Goal: Information Seeking & Learning: Learn about a topic

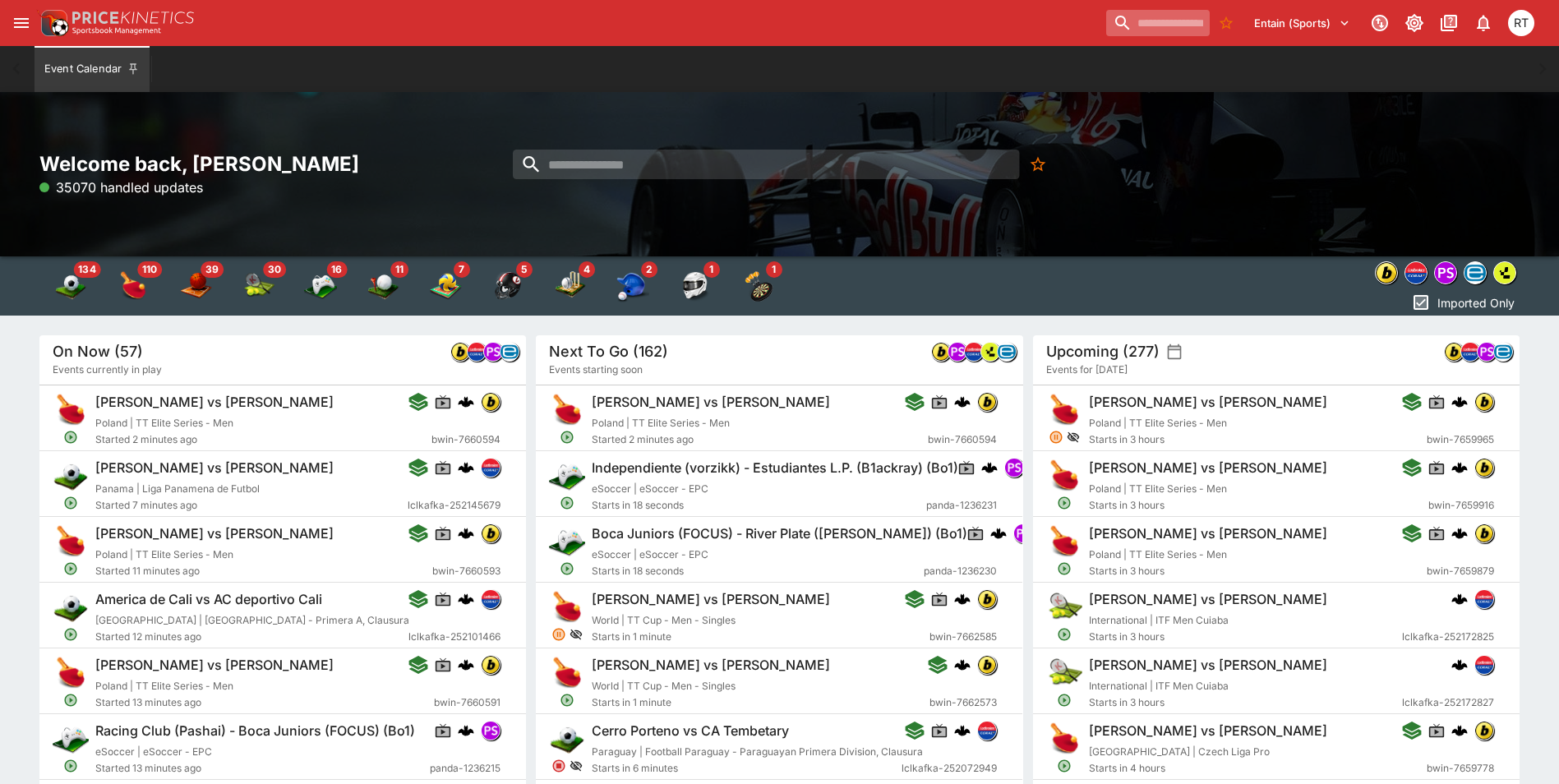
click at [1120, 31] on input "search" at bounding box center [1157, 23] width 103 height 26
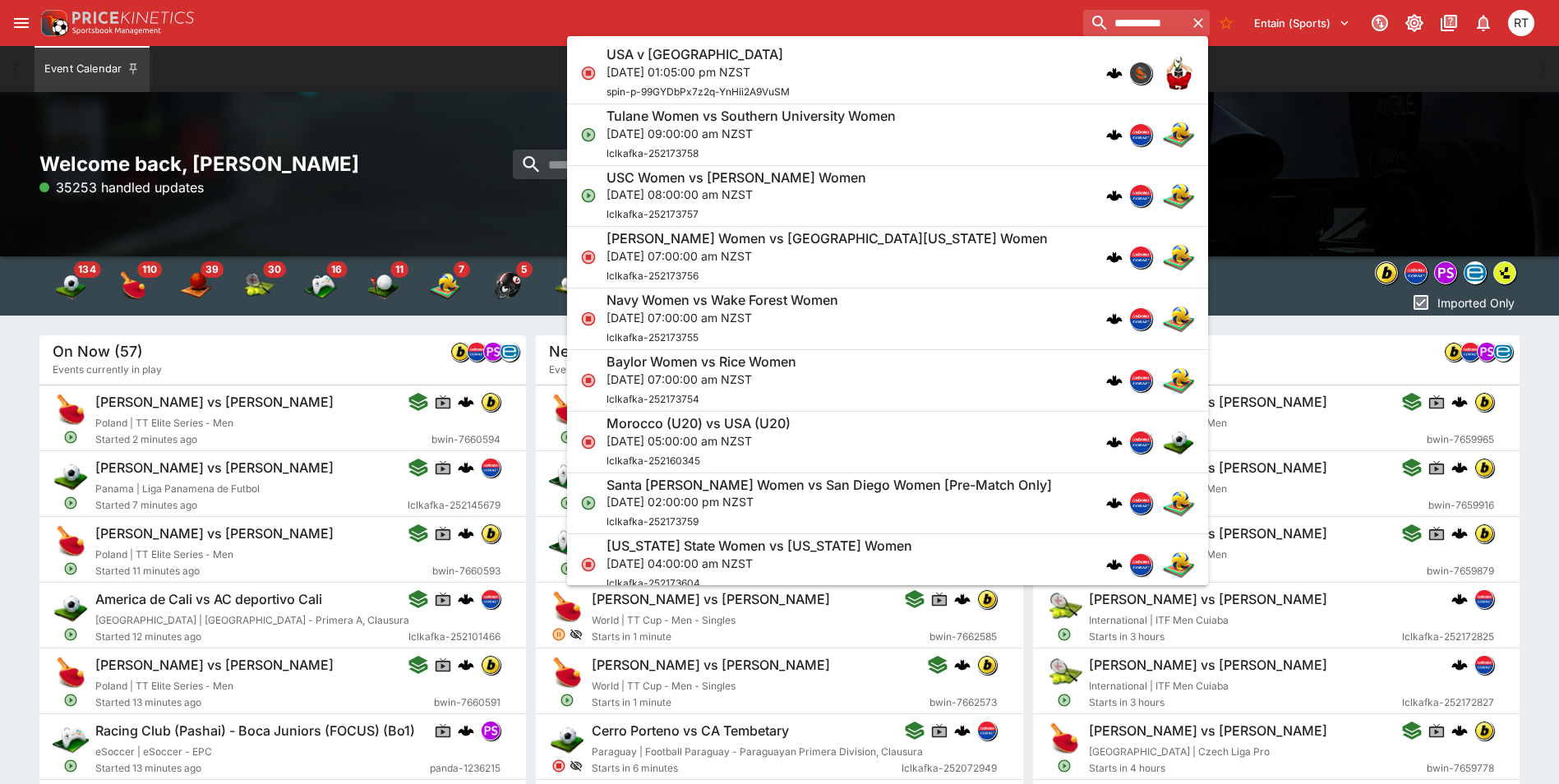
type input "**********"
click at [721, 71] on p "Sun, 7 Sept 2025, 01:05:00 pm NZST" at bounding box center [698, 72] width 183 height 17
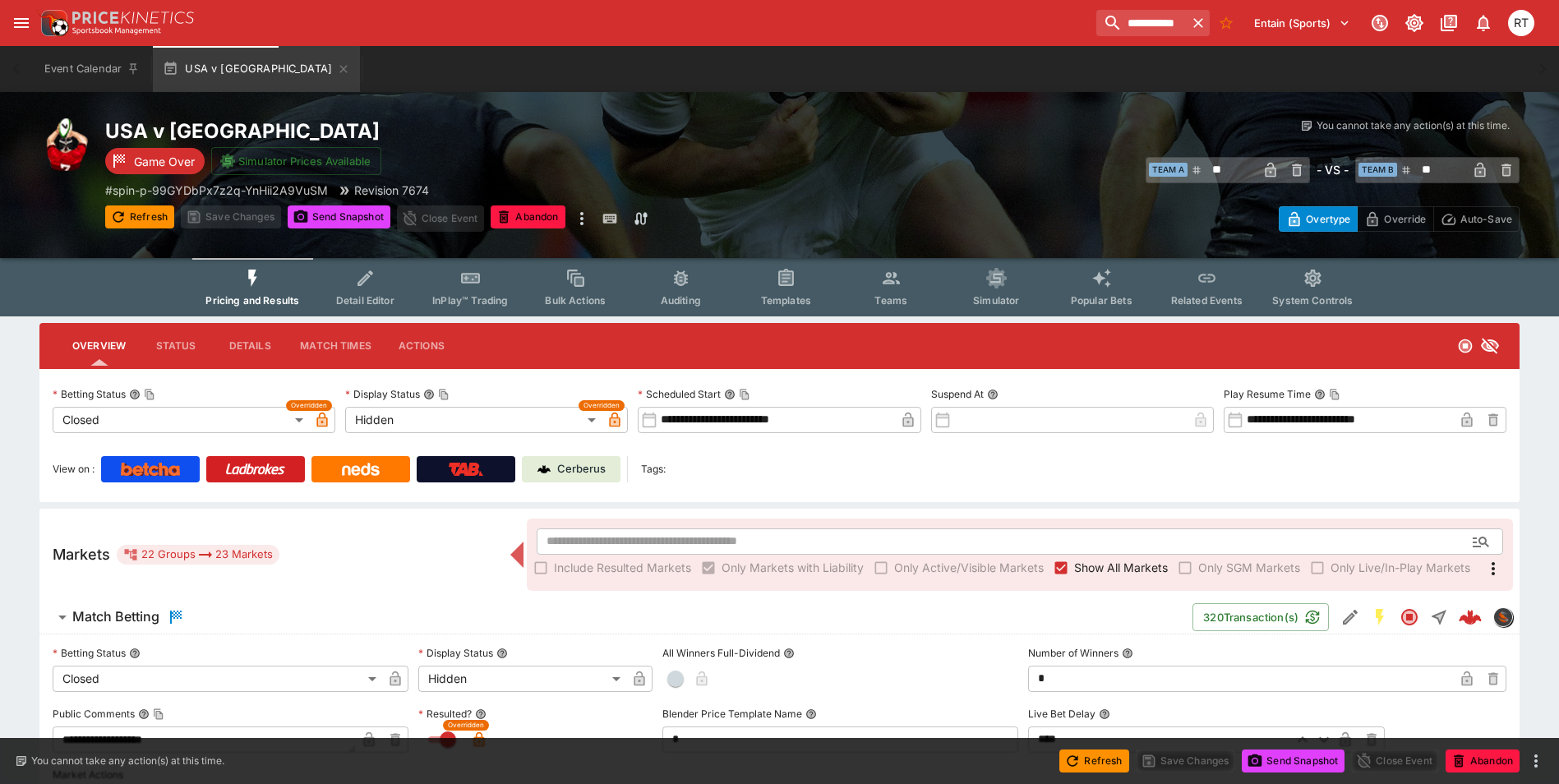
click at [583, 14] on div "**********" at bounding box center [788, 23] width 1503 height 36
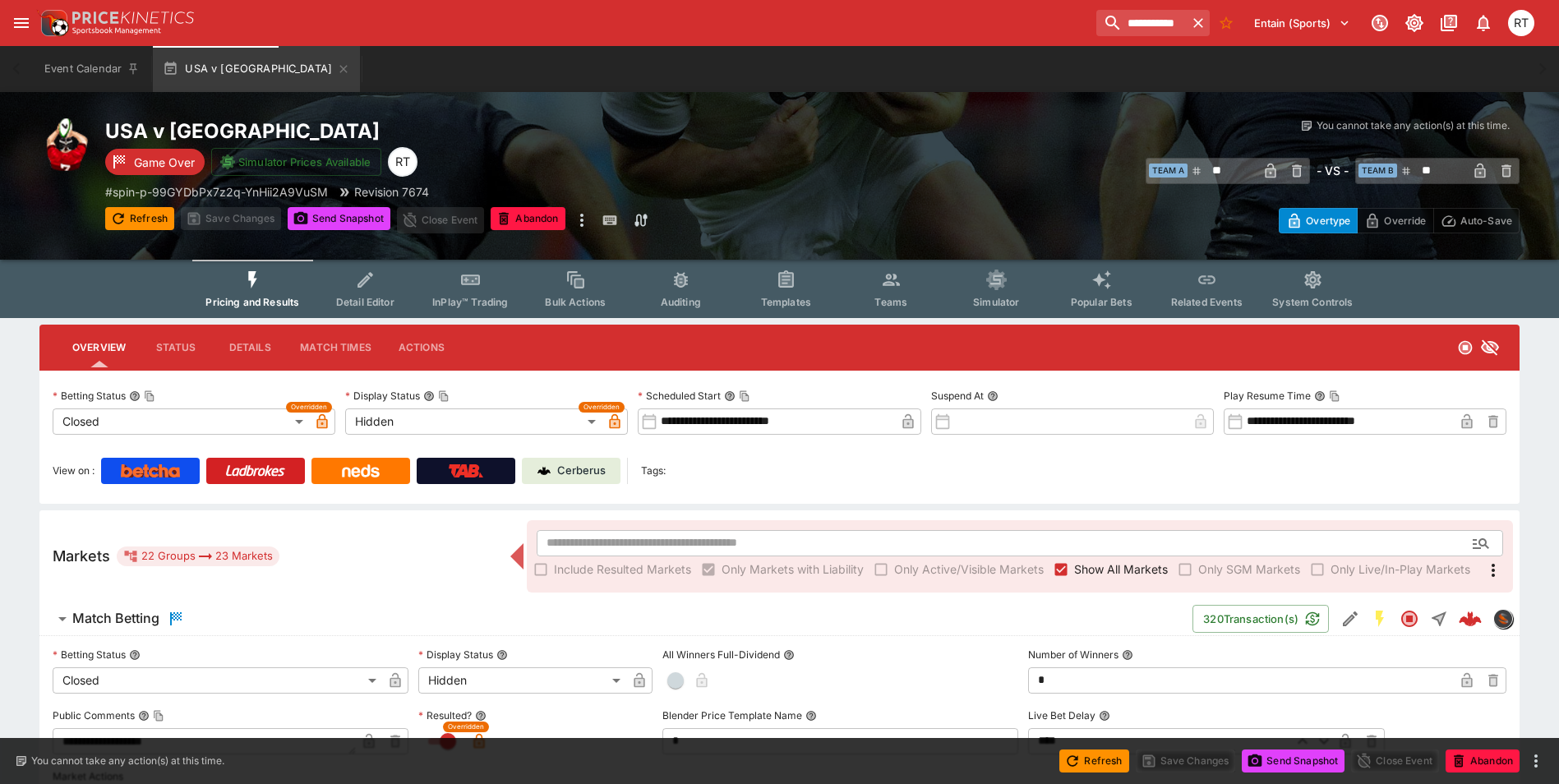
click at [597, 476] on p "Cerberus" at bounding box center [581, 470] width 48 height 16
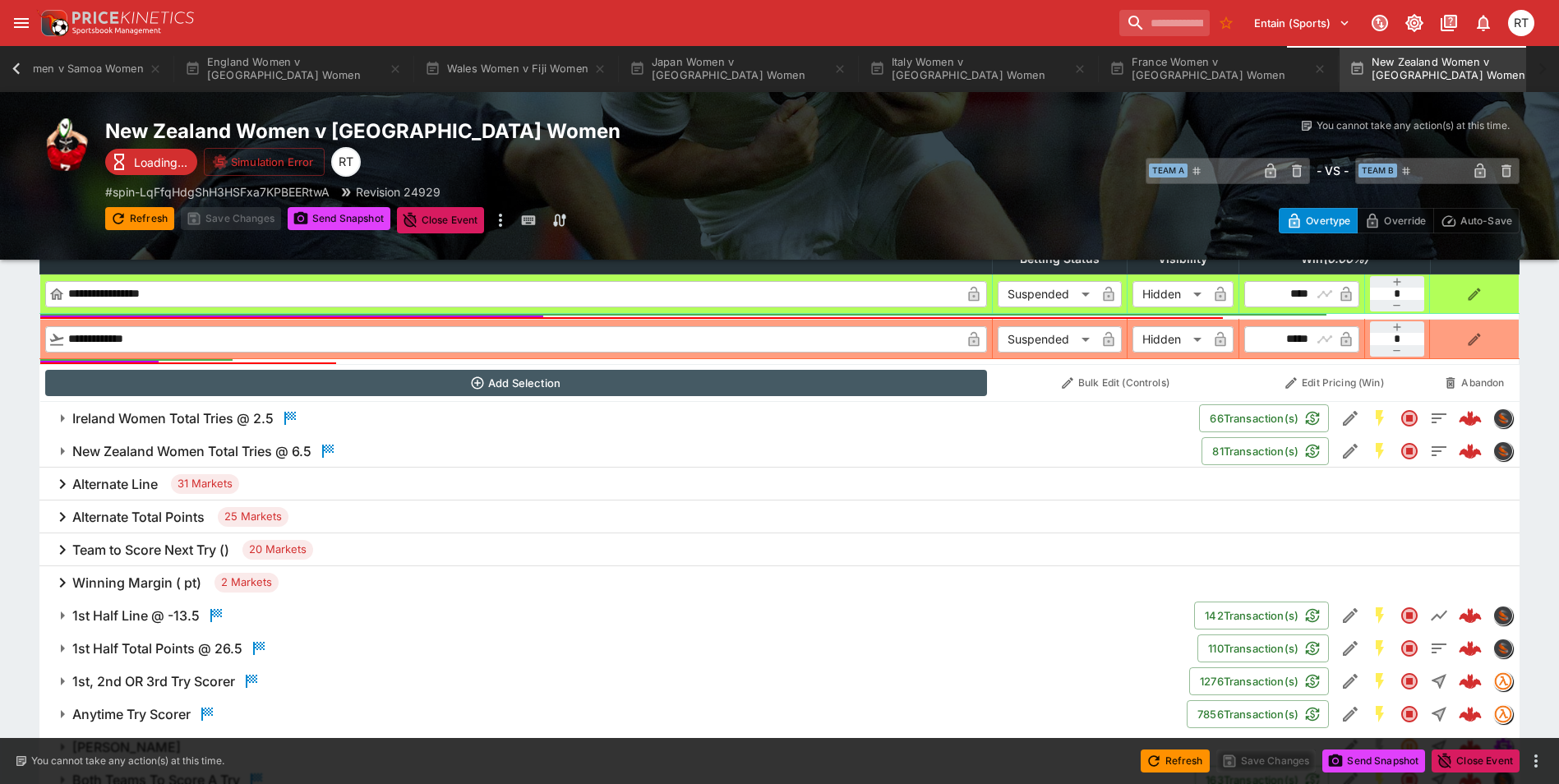
scroll to position [733, 0]
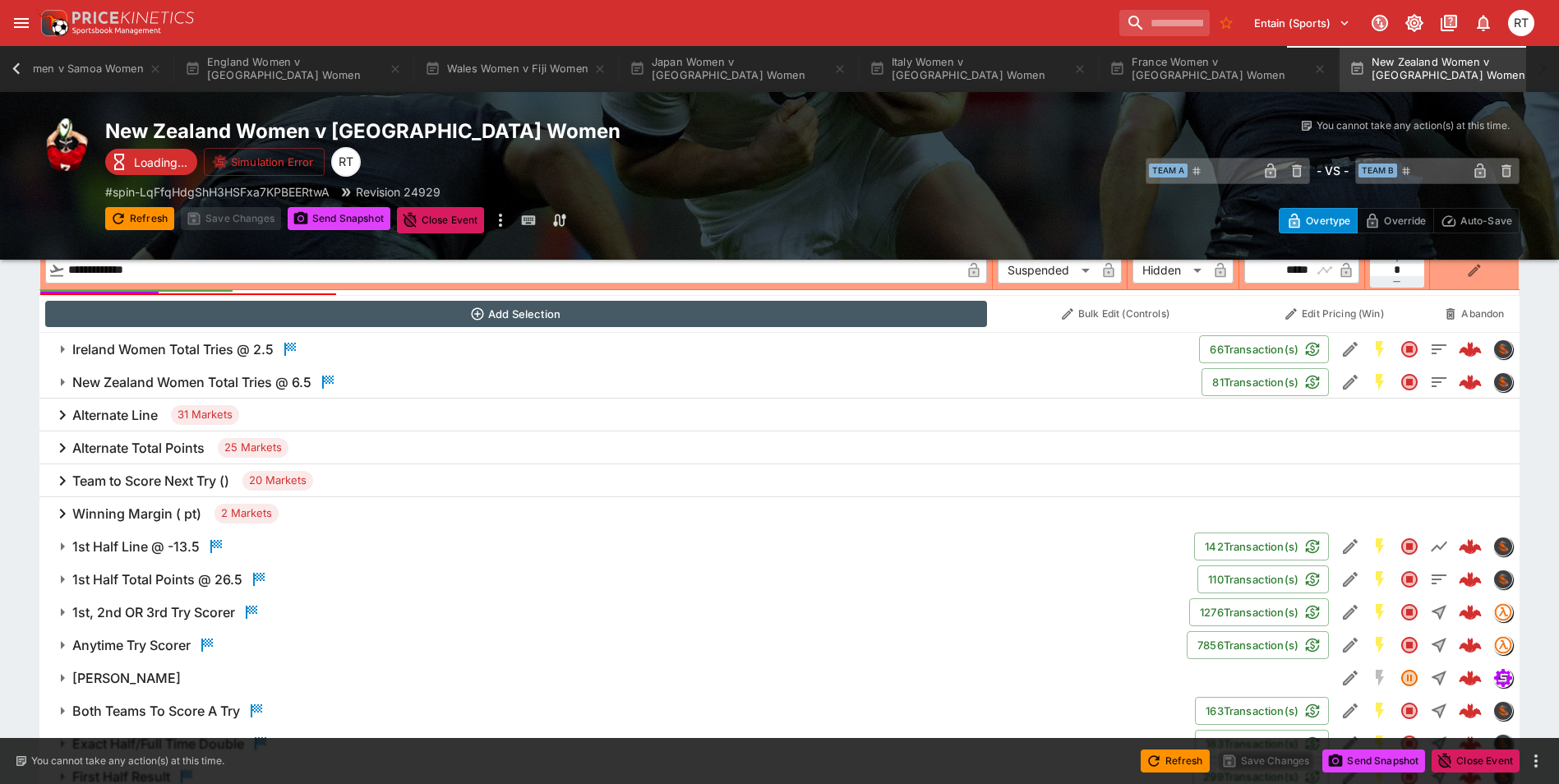
click at [159, 440] on h6 "Alternate Total Points" at bounding box center [139, 448] width 132 height 17
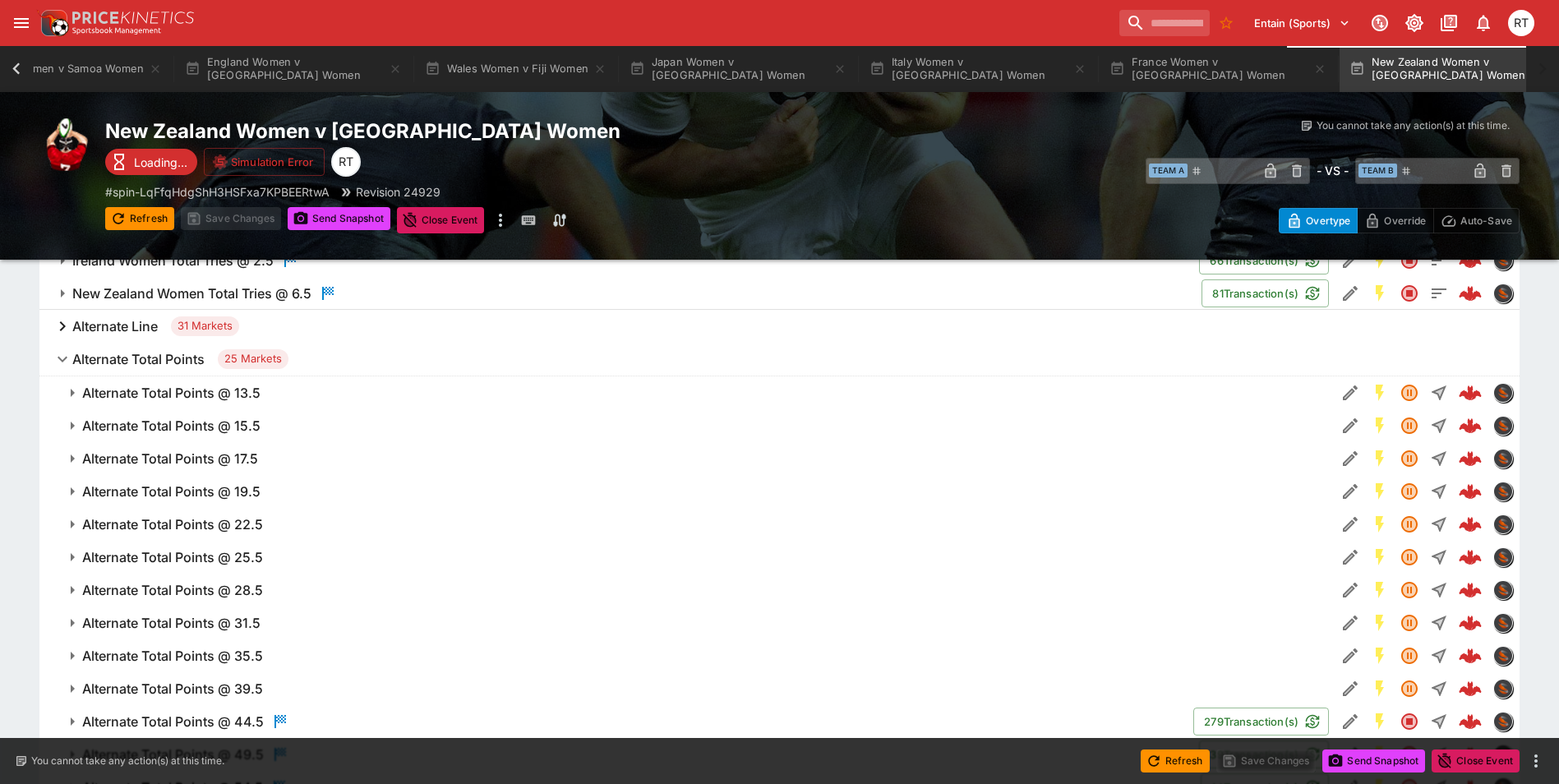
scroll to position [815, 0]
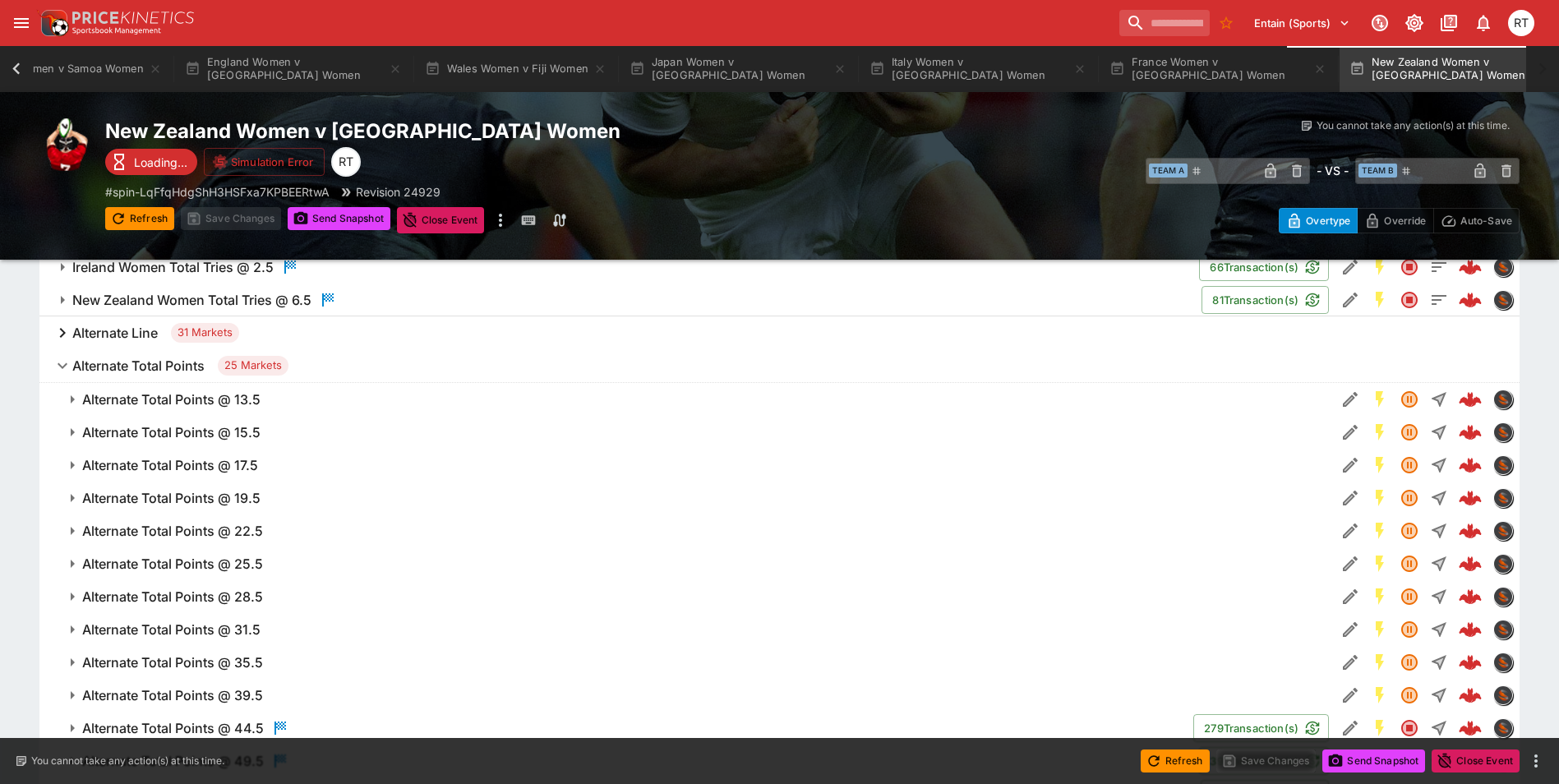
click at [188, 352] on button "Alternate Total Points 25 Markets" at bounding box center [780, 365] width 1480 height 33
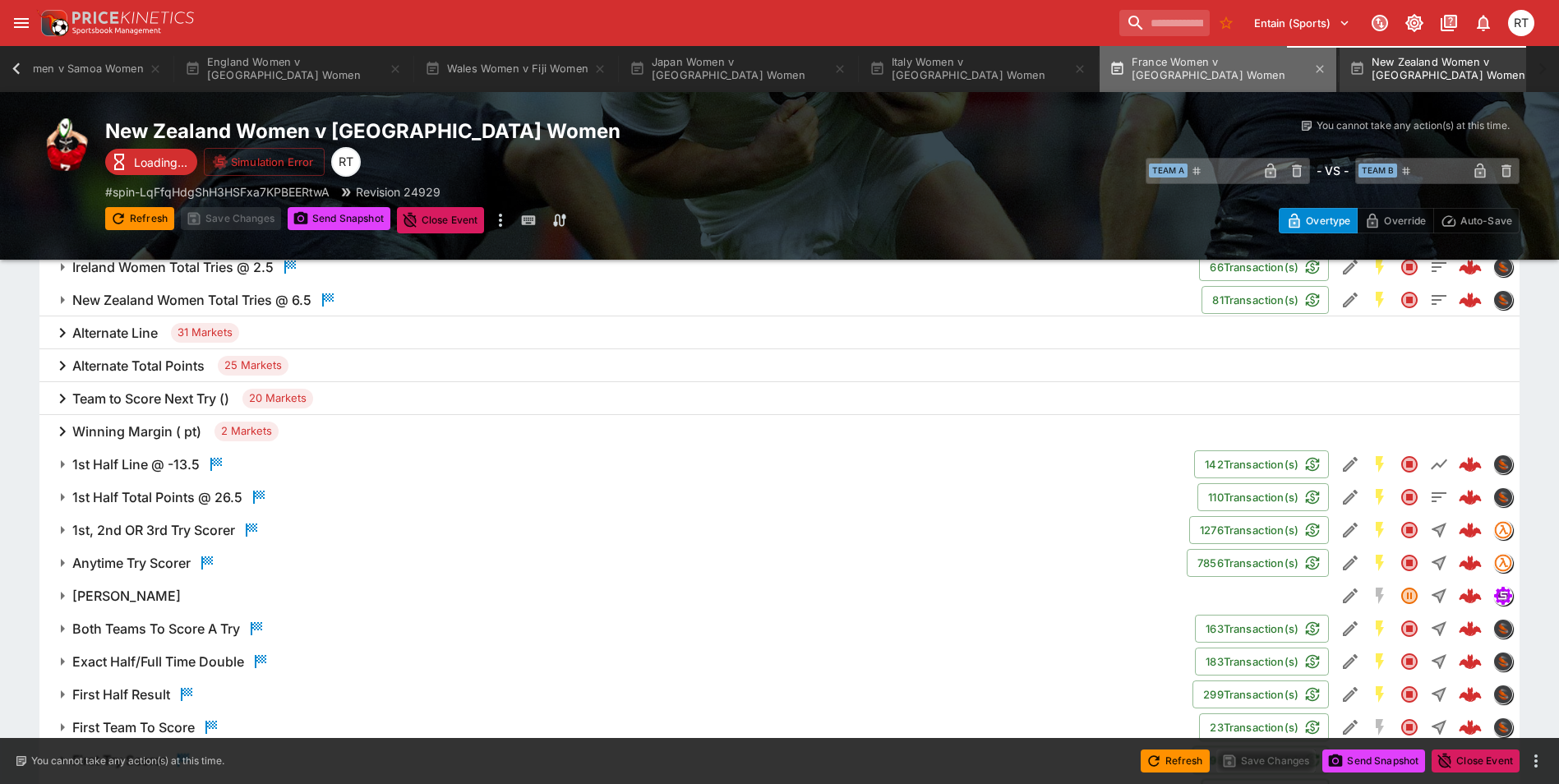
click at [1119, 73] on button "France Women v South Africa Women" at bounding box center [1217, 69] width 237 height 46
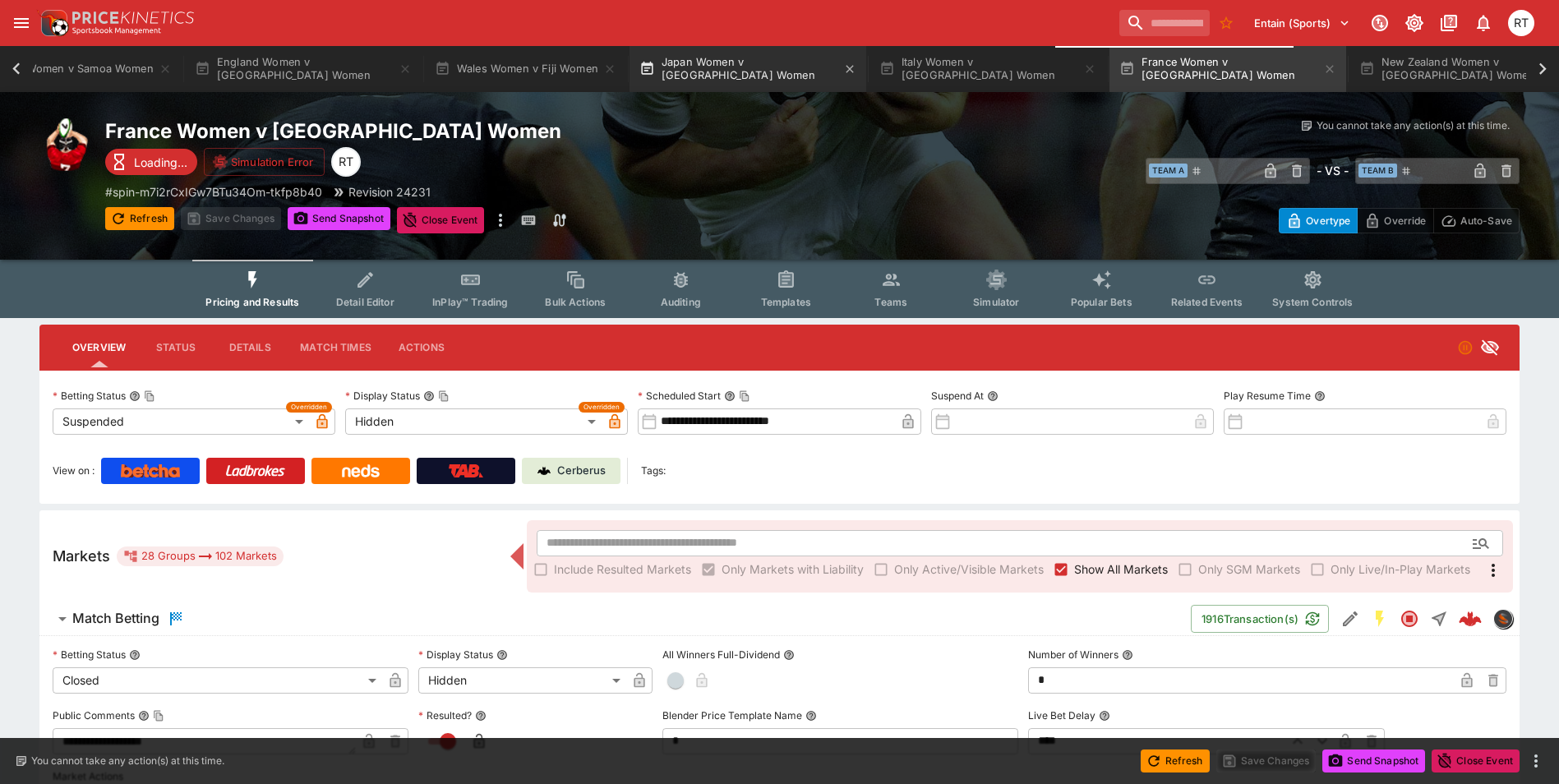
click at [769, 74] on button "Japan Women v Spain Women" at bounding box center [747, 69] width 237 height 46
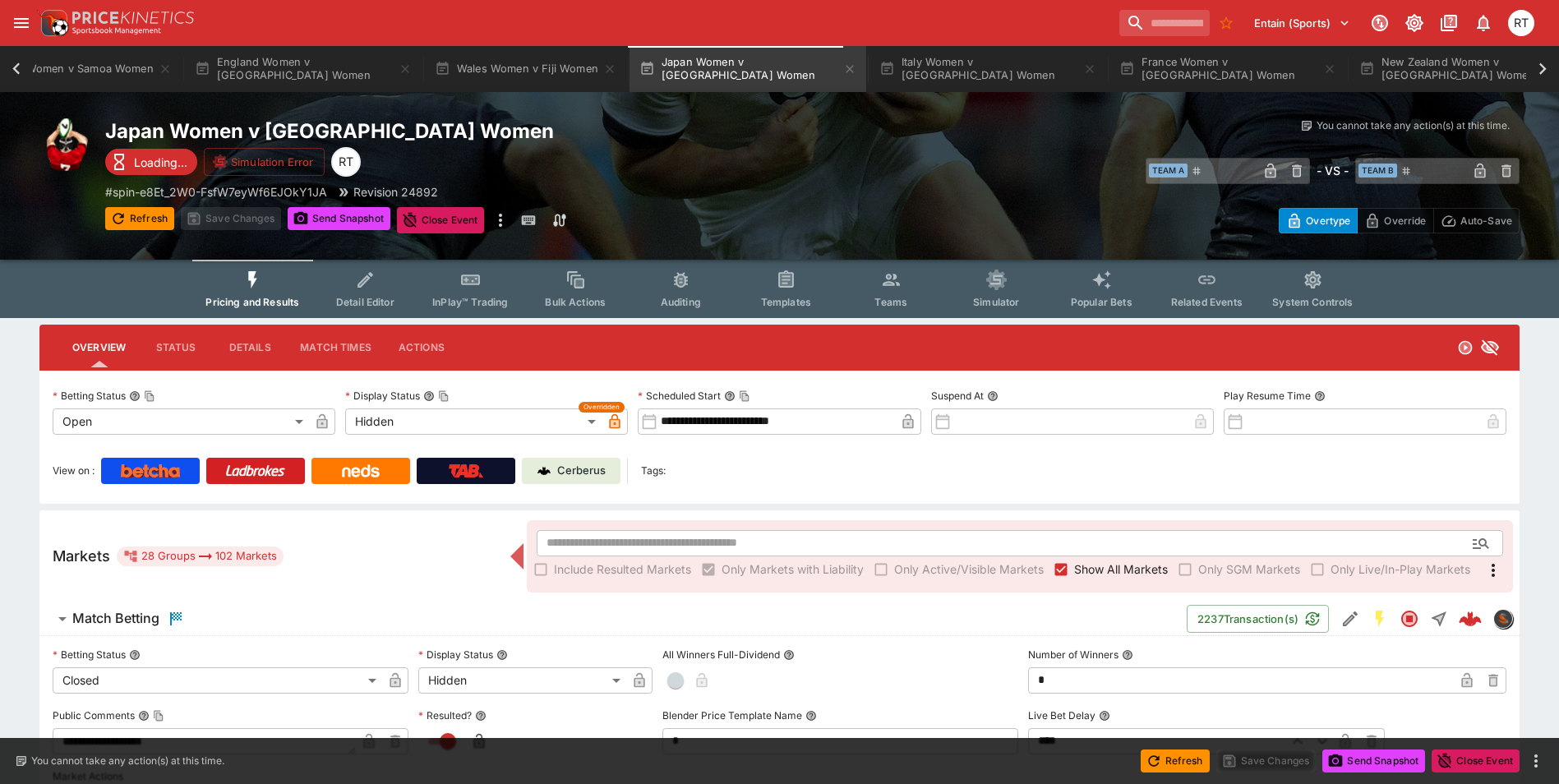
click at [588, 467] on p "Cerberus" at bounding box center [581, 470] width 48 height 16
click at [11, 66] on icon at bounding box center [15, 68] width 23 height 23
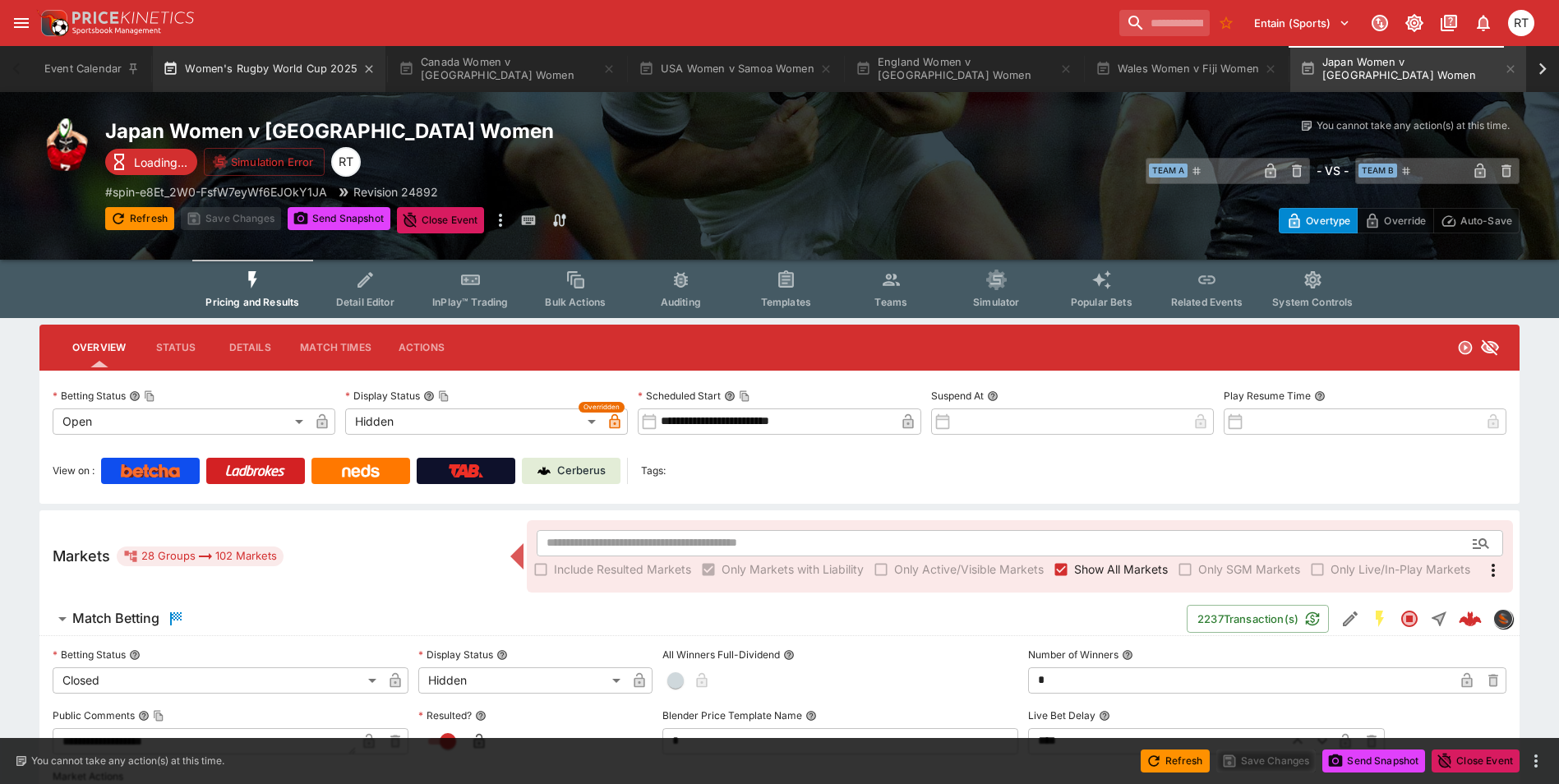
click at [247, 70] on button "Women's Rugby World Cup 2025" at bounding box center [269, 69] width 233 height 46
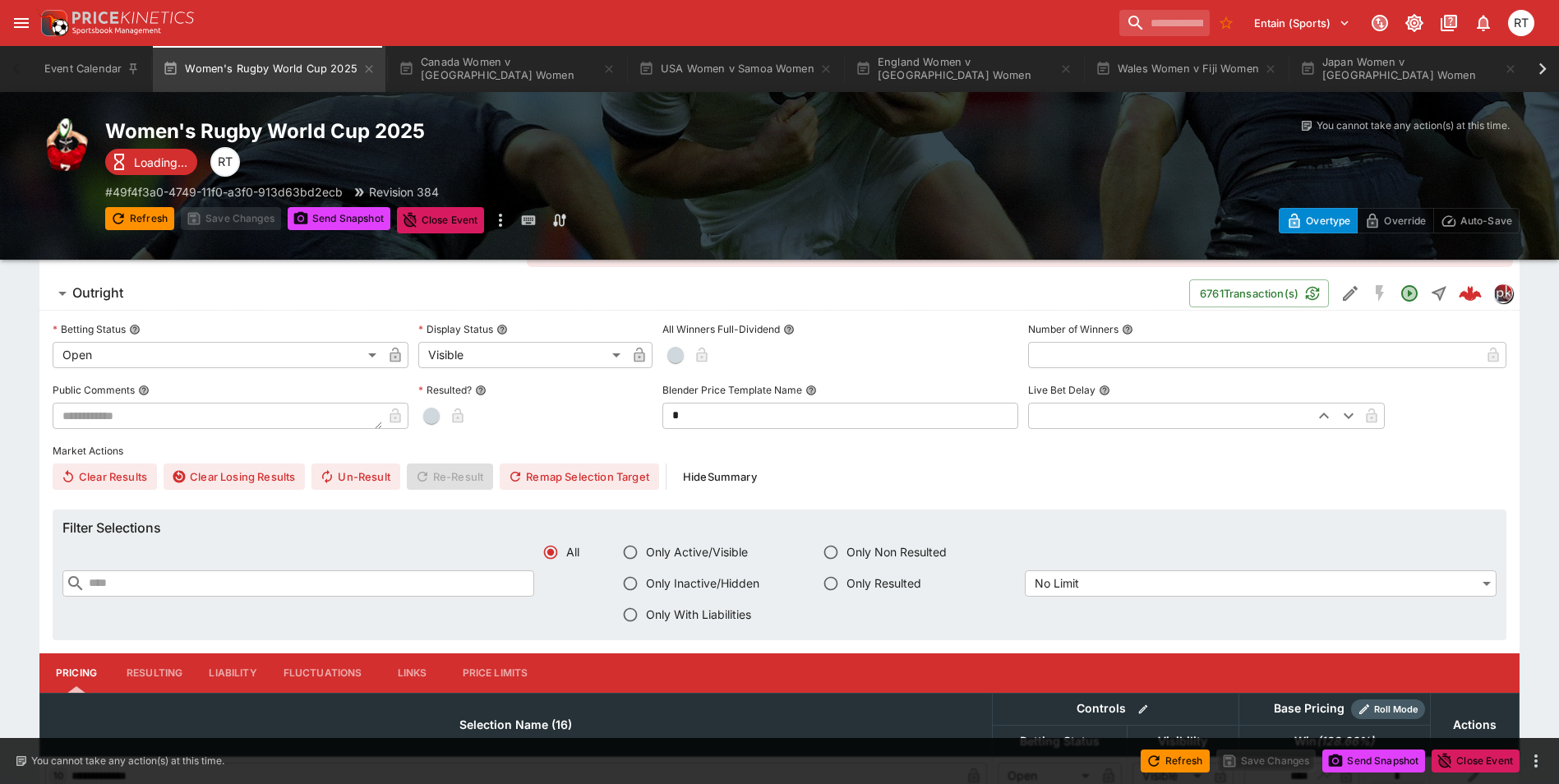
scroll to position [247, 0]
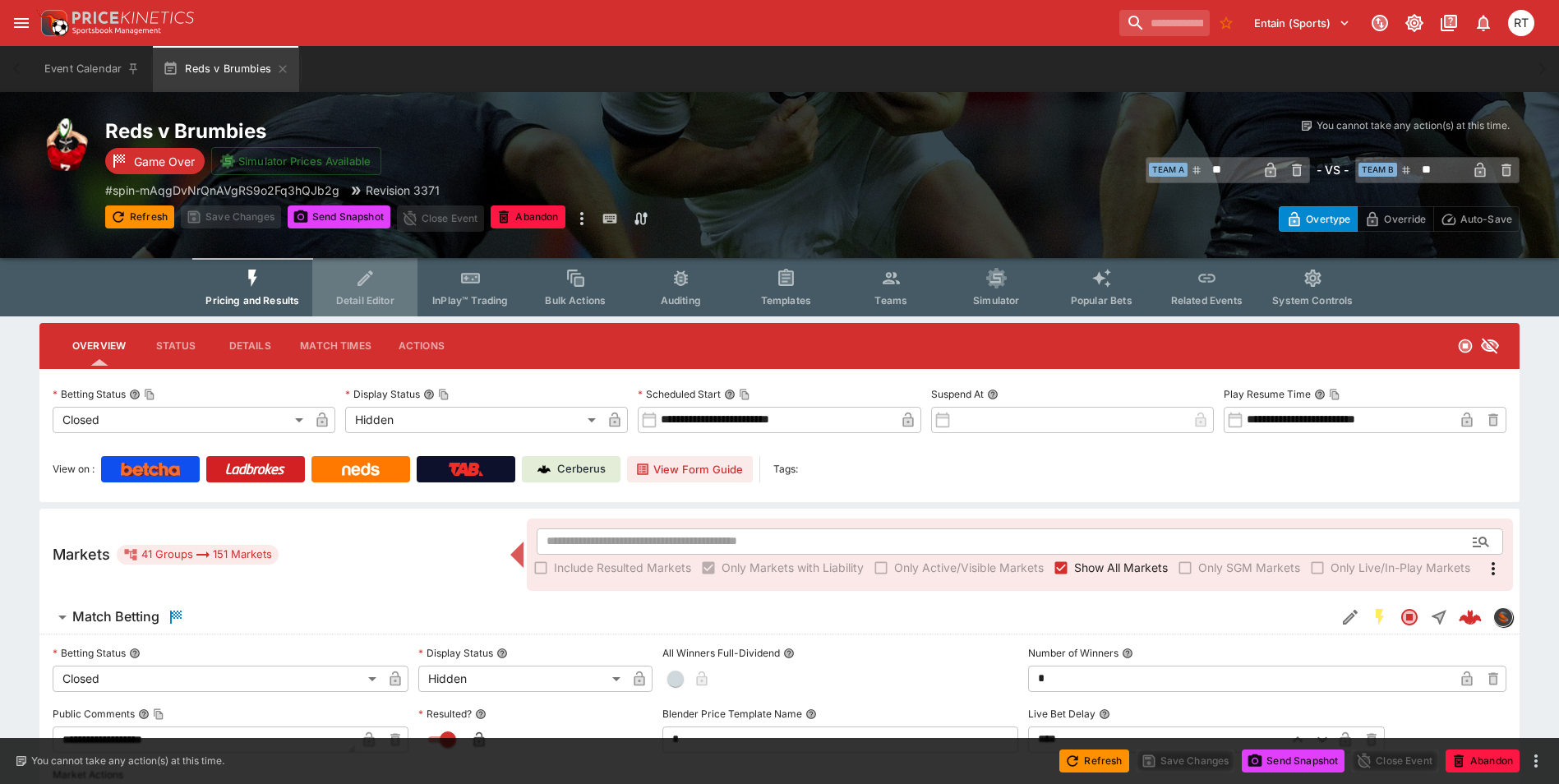
click at [377, 289] on button "Detail Editor" at bounding box center [364, 287] width 105 height 58
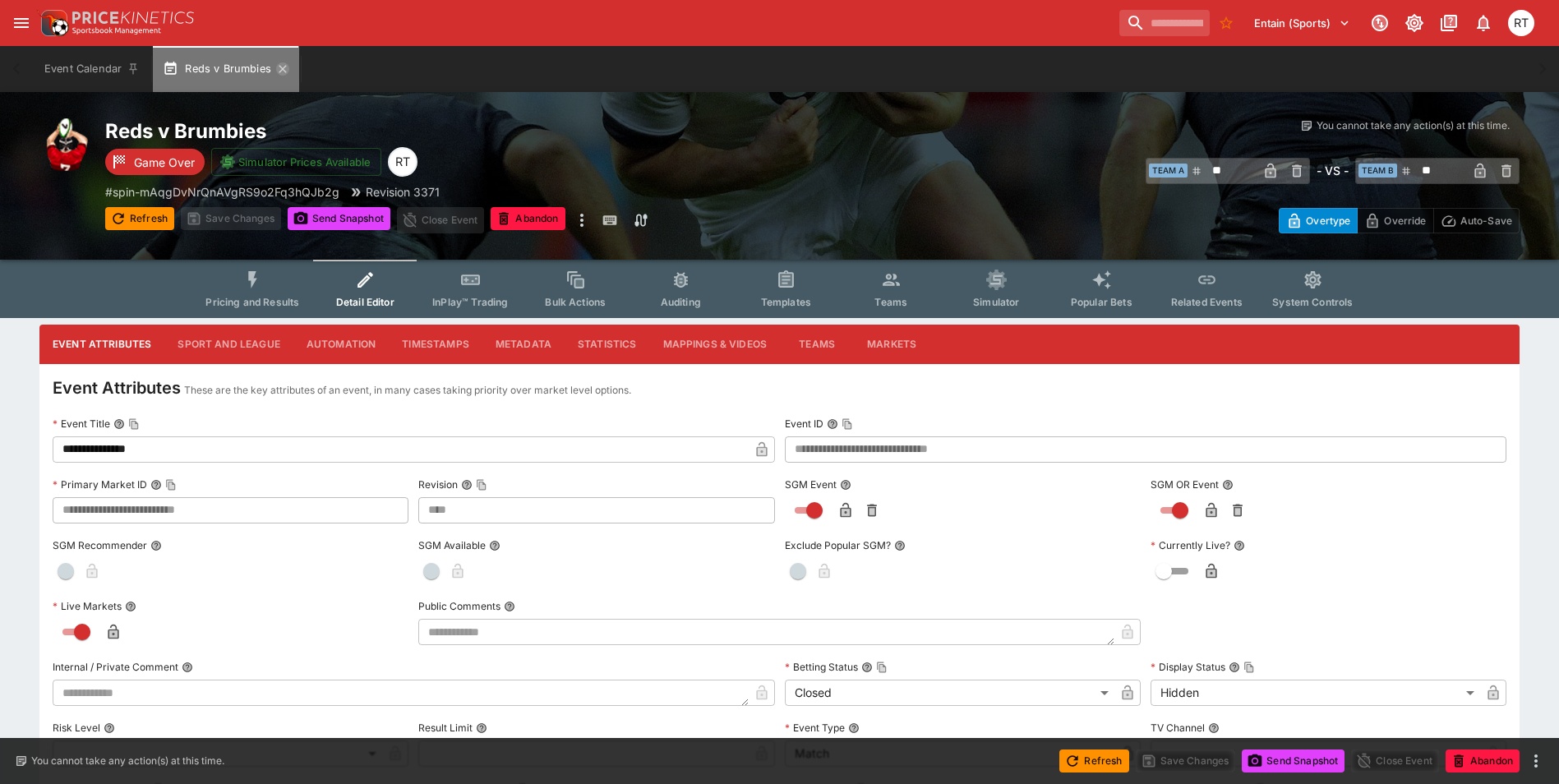
click at [279, 66] on icon "button" at bounding box center [282, 69] width 7 height 7
